Goal: Transaction & Acquisition: Purchase product/service

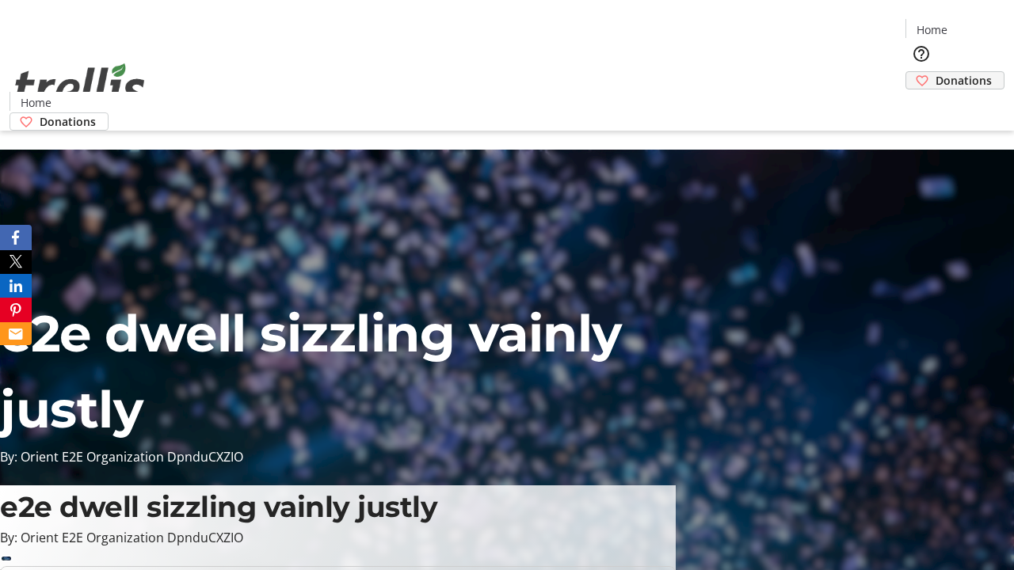
click at [935, 72] on span "Donations" at bounding box center [963, 80] width 56 height 17
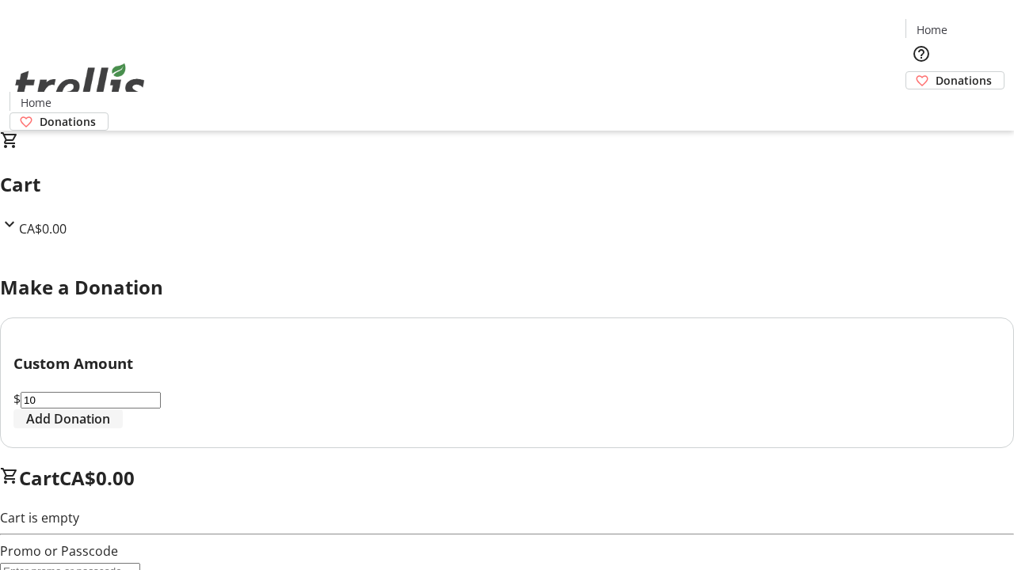
click at [110, 429] on span "Add Donation" at bounding box center [68, 419] width 84 height 19
select select "CA"
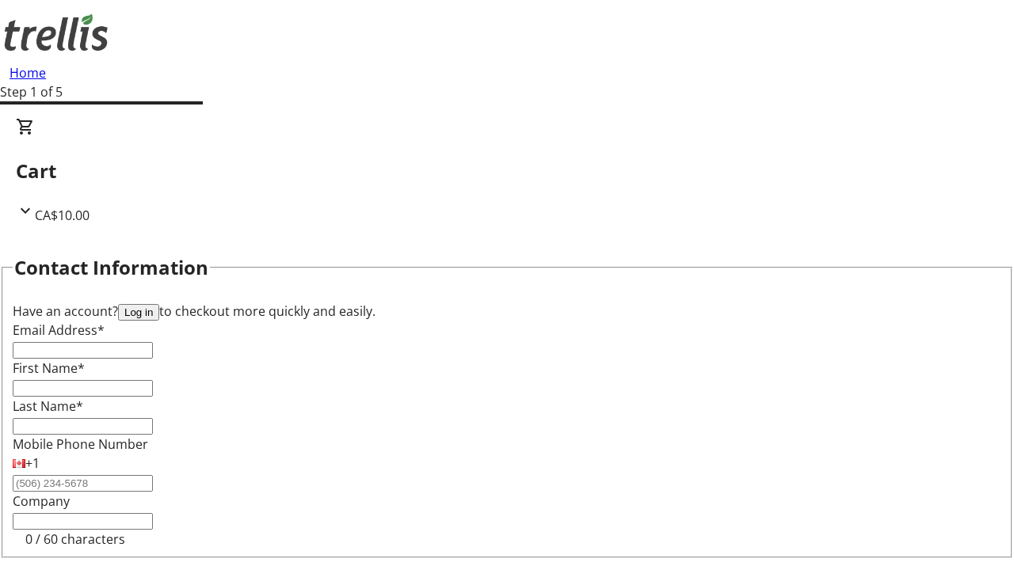
click at [159, 304] on button "Log in" at bounding box center [138, 312] width 41 height 17
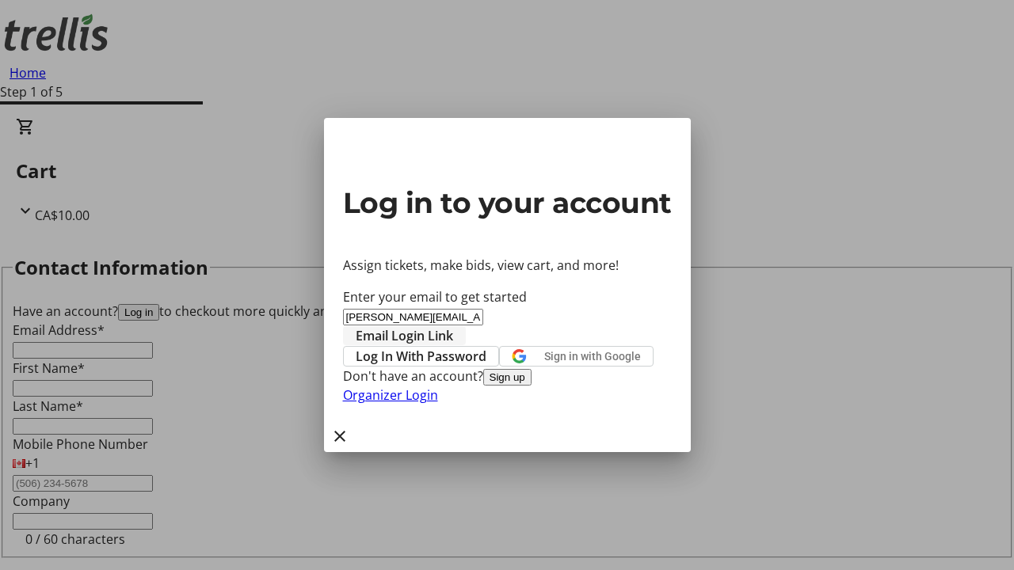
type input "[PERSON_NAME][EMAIL_ADDRESS][DOMAIN_NAME]"
click at [453, 326] on span "Email Login Link" at bounding box center [404, 335] width 97 height 19
